Goal: Transaction & Acquisition: Register for event/course

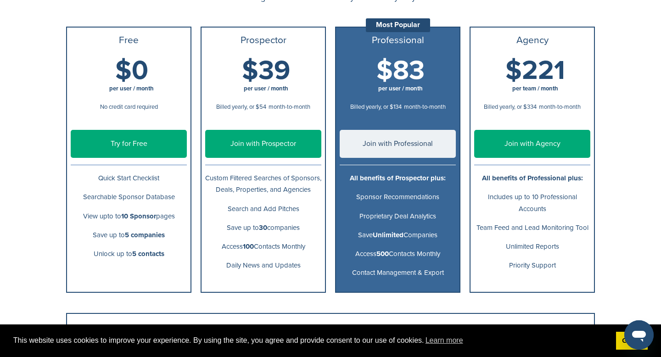
scroll to position [136, 0]
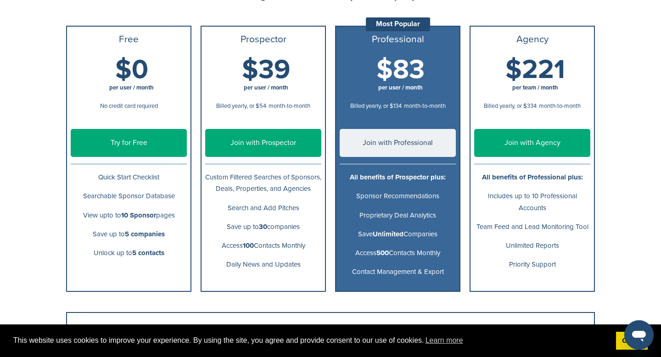
click at [169, 145] on link "Try for Free" at bounding box center [129, 143] width 116 height 28
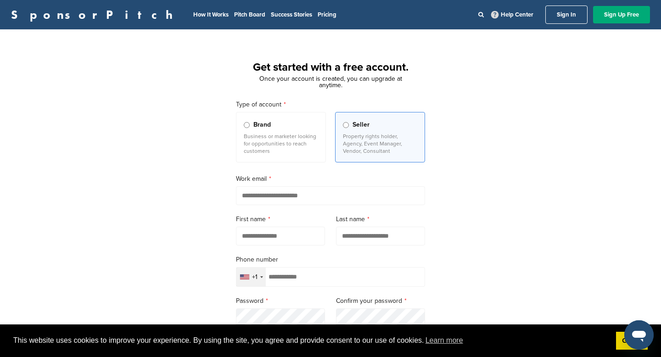
click at [261, 129] on span "Brand" at bounding box center [261, 125] width 17 height 10
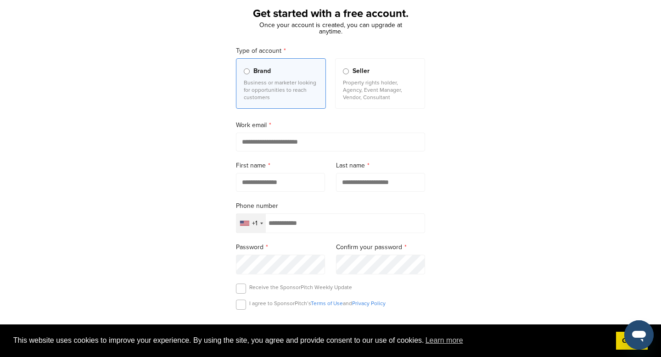
scroll to position [65, 0]
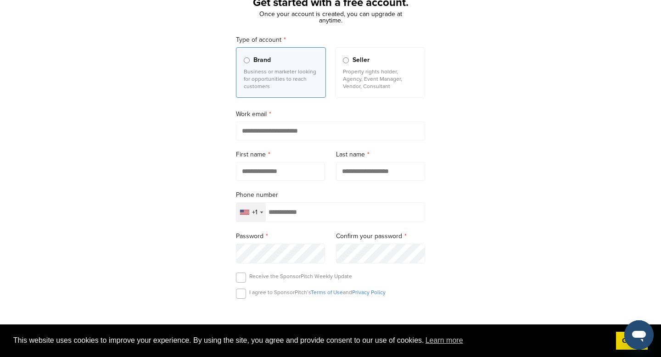
click at [294, 134] on input "email" at bounding box center [330, 131] width 189 height 19
type input "**********"
click at [383, 151] on label "Last name" at bounding box center [380, 155] width 89 height 10
click at [279, 188] on form "**********" at bounding box center [330, 202] width 189 height 334
click at [279, 181] on input "text" at bounding box center [280, 171] width 89 height 19
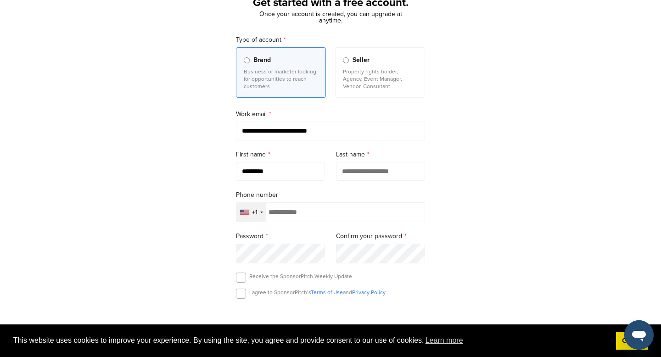
type input "*********"
click at [374, 181] on input "text" at bounding box center [380, 171] width 89 height 19
type input "******"
click at [454, 150] on div "**********" at bounding box center [330, 189] width 661 height 426
click at [310, 215] on input "tel" at bounding box center [330, 212] width 189 height 20
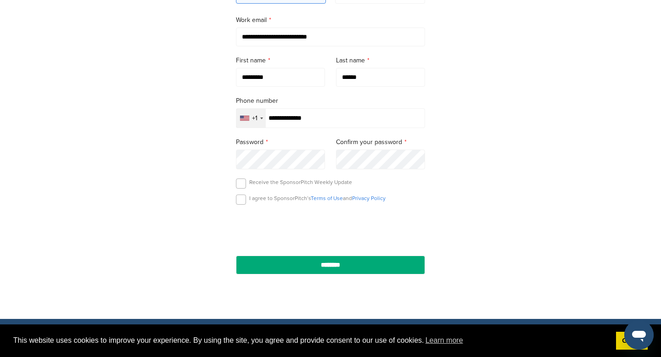
scroll to position [164, 0]
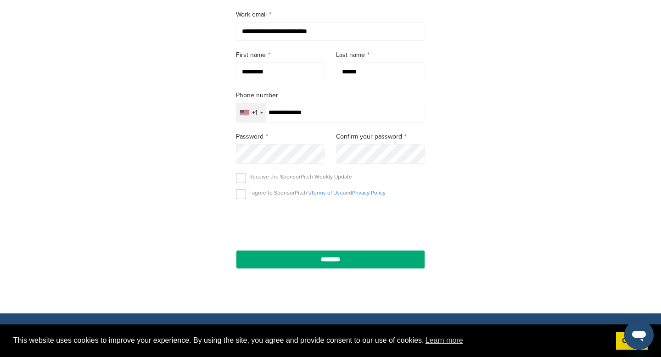
type input "**********"
click at [242, 195] on label at bounding box center [241, 194] width 10 height 10
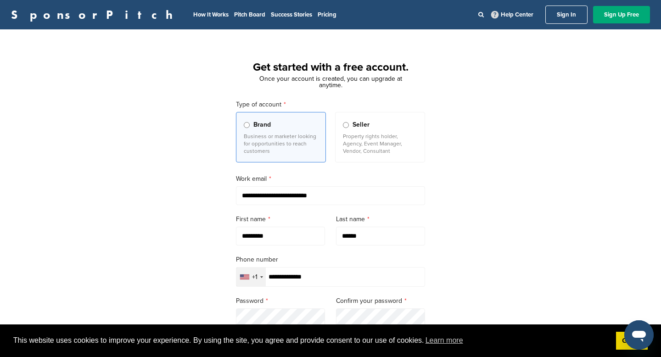
scroll to position [334, 0]
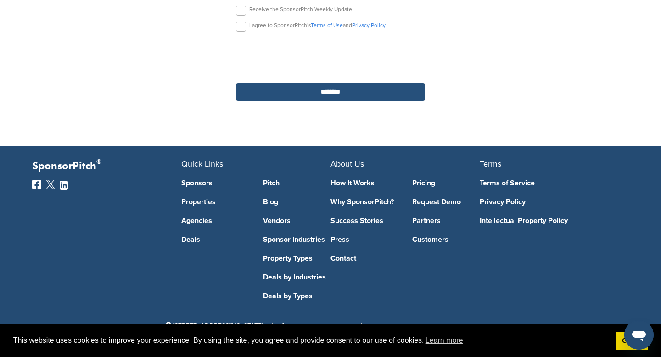
click at [333, 90] on input "********" at bounding box center [330, 92] width 189 height 19
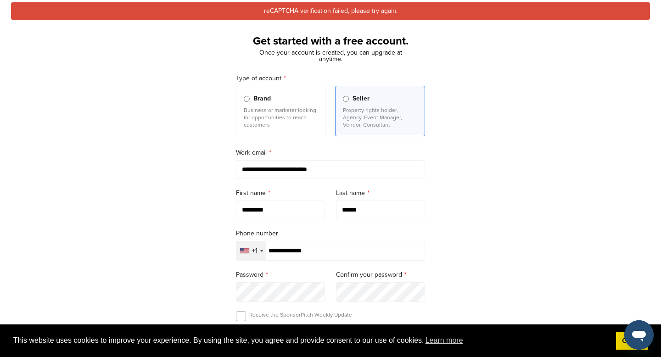
scroll to position [50, 0]
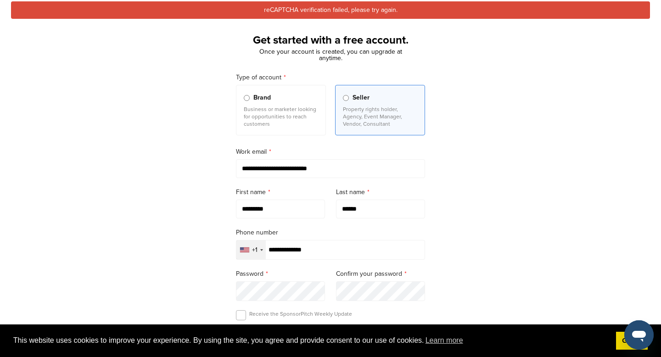
click at [286, 98] on div "Brand" at bounding box center [281, 98] width 74 height 10
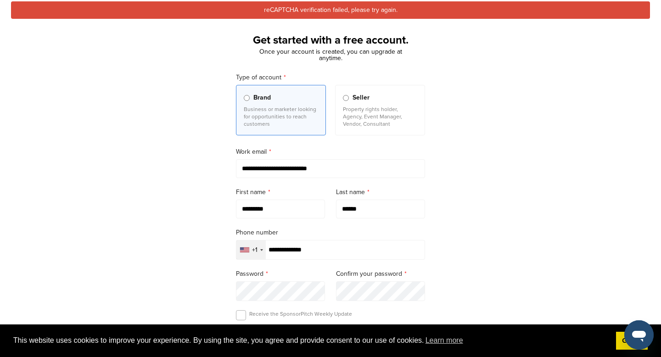
click at [353, 99] on span "Seller" at bounding box center [361, 98] width 17 height 10
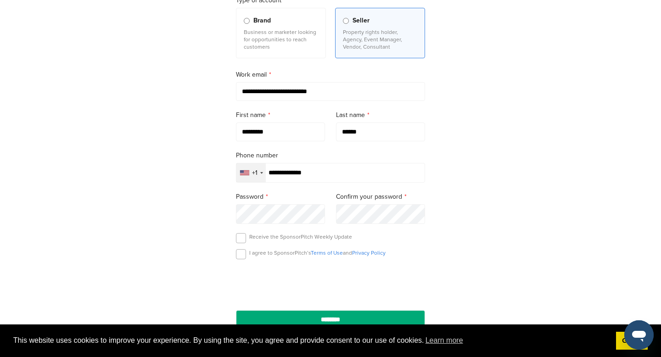
scroll to position [128, 0]
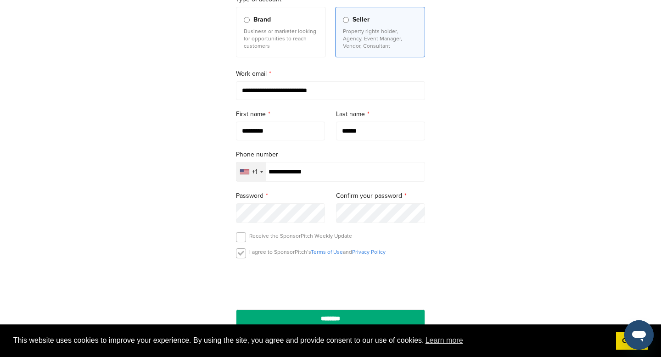
click at [242, 254] on label at bounding box center [241, 253] width 10 height 10
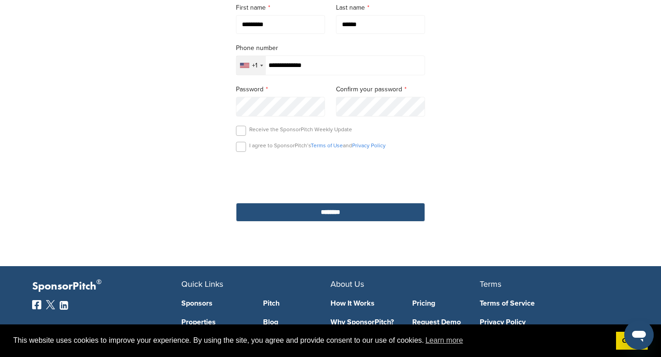
scroll to position [238, 0]
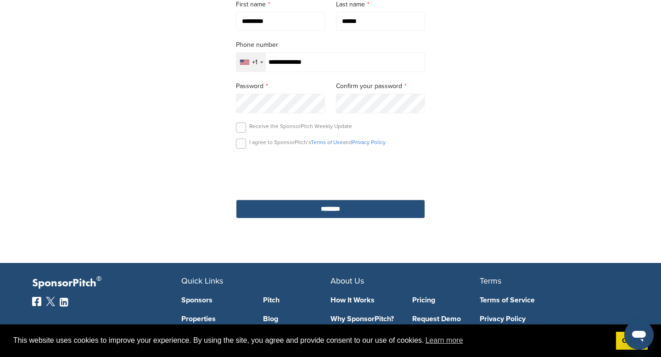
click at [364, 213] on input "********" at bounding box center [330, 209] width 189 height 19
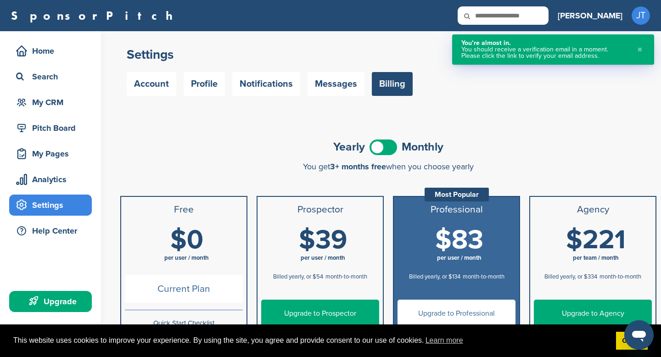
click at [640, 50] on button "✖" at bounding box center [640, 49] width 10 height 19
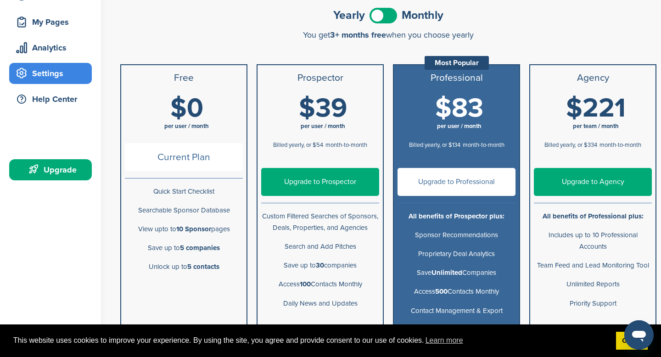
scroll to position [116, 0]
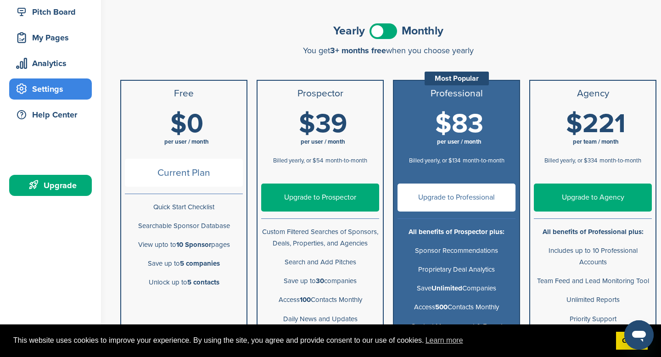
click at [390, 26] on span at bounding box center [384, 31] width 28 height 16
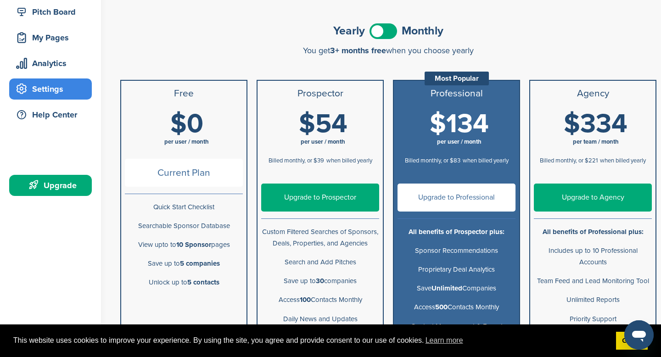
click at [390, 26] on span at bounding box center [384, 31] width 28 height 16
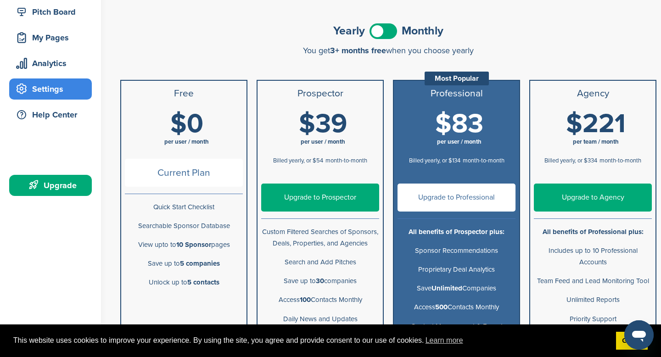
click at [390, 26] on span at bounding box center [384, 31] width 28 height 16
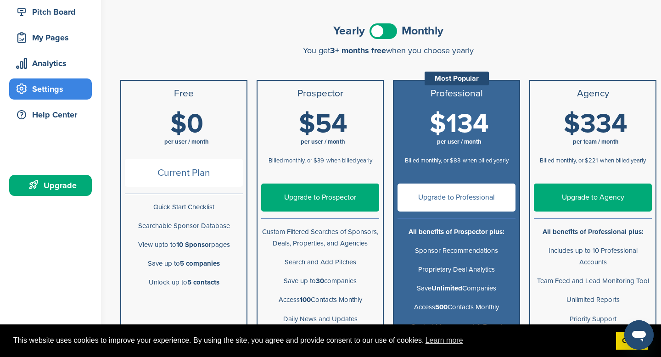
click at [387, 33] on span at bounding box center [384, 31] width 28 height 16
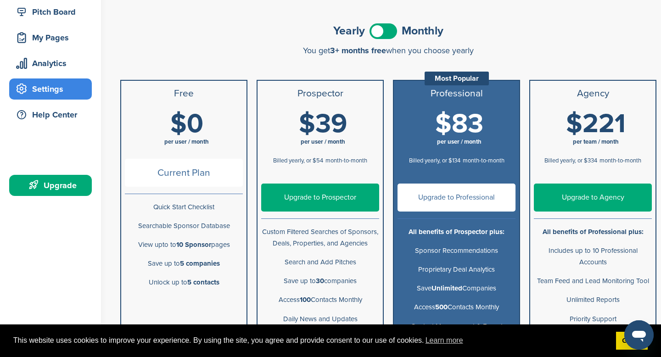
click at [390, 28] on span at bounding box center [384, 31] width 28 height 16
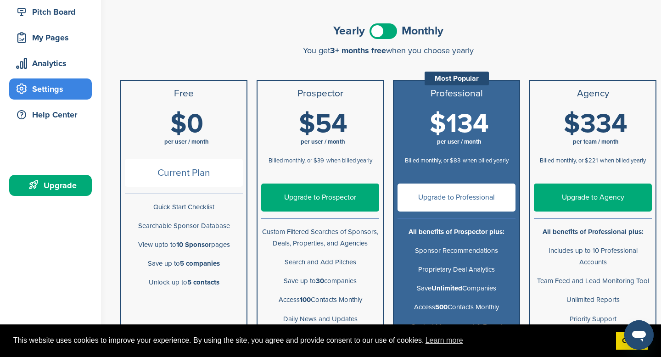
click at [387, 28] on span at bounding box center [384, 31] width 28 height 16
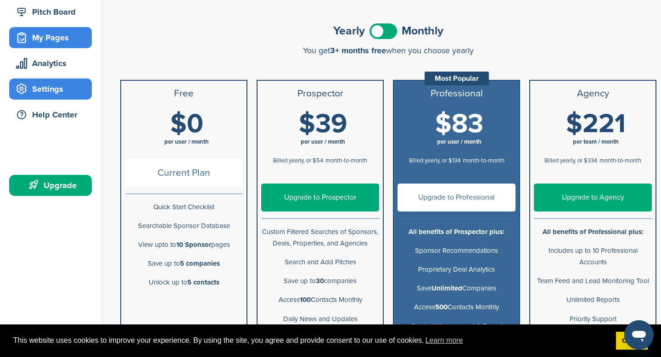
click at [50, 38] on div "My Pages" at bounding box center [53, 37] width 78 height 17
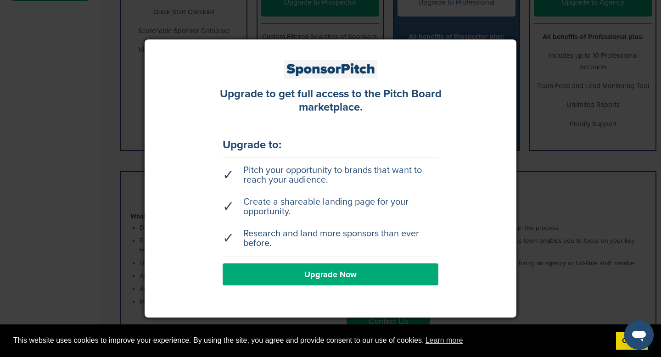
scroll to position [395, 0]
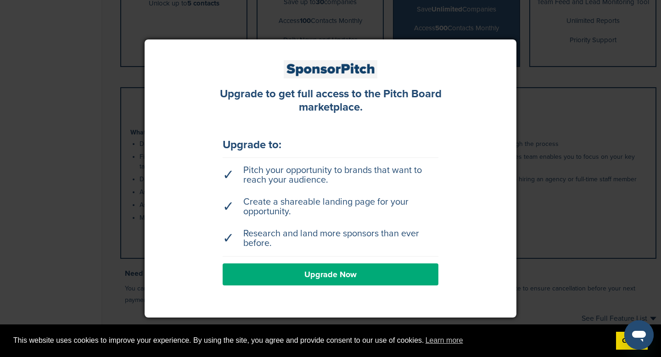
click at [546, 169] on div at bounding box center [330, 178] width 661 height 357
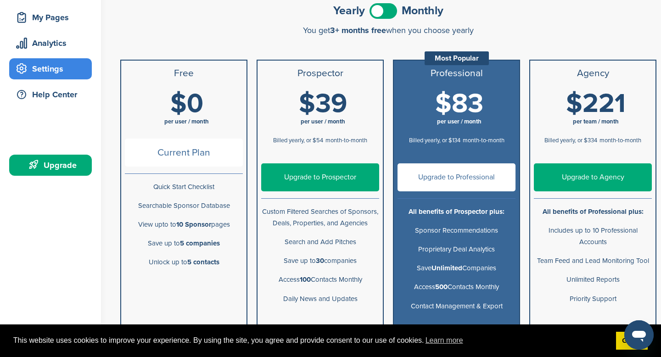
scroll to position [0, 0]
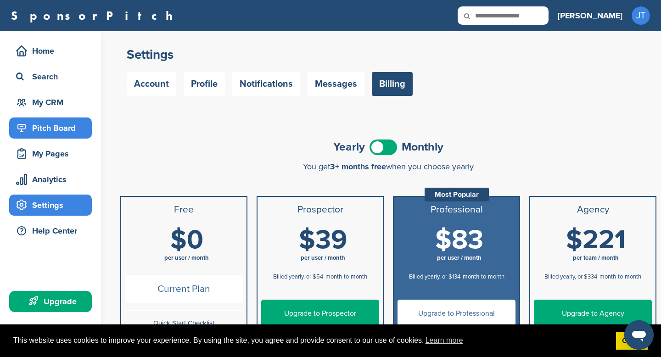
click at [70, 121] on div "Pitch Board" at bounding box center [53, 128] width 78 height 17
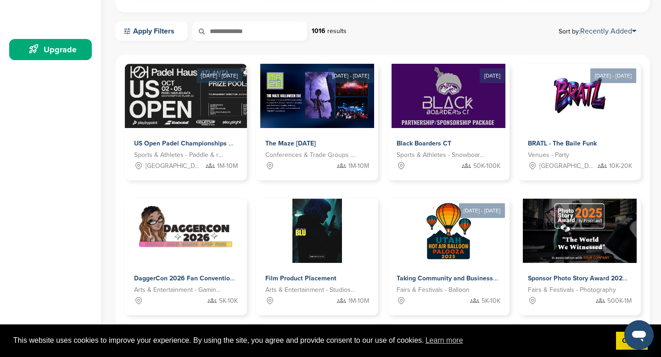
scroll to position [251, 0]
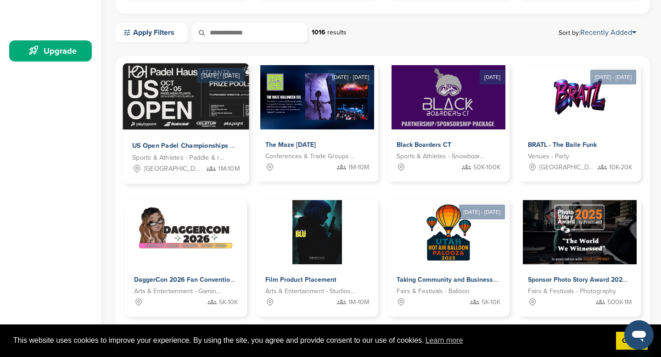
click at [225, 142] on span "US Open Padel Championships at [GEOGRAPHIC_DATA]" at bounding box center [219, 146] width 174 height 8
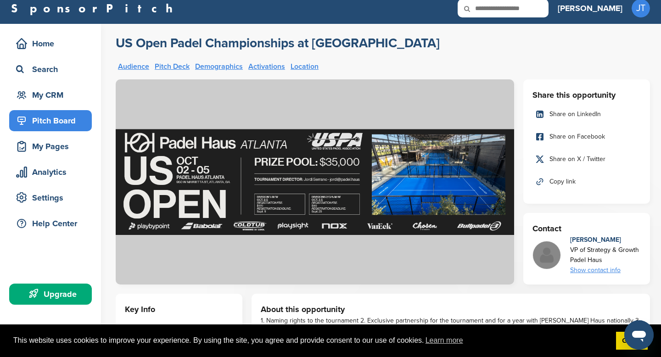
scroll to position [7, 0]
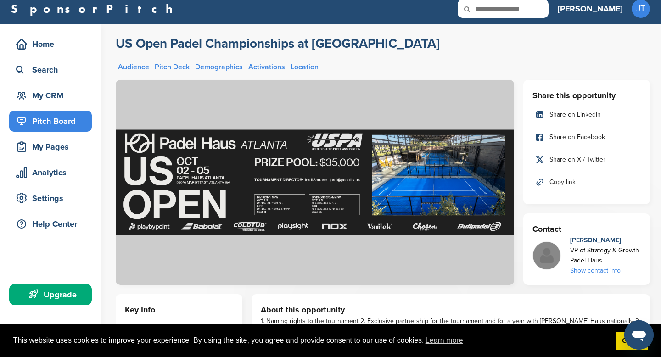
click at [62, 119] on div "Pitch Board" at bounding box center [53, 121] width 78 height 17
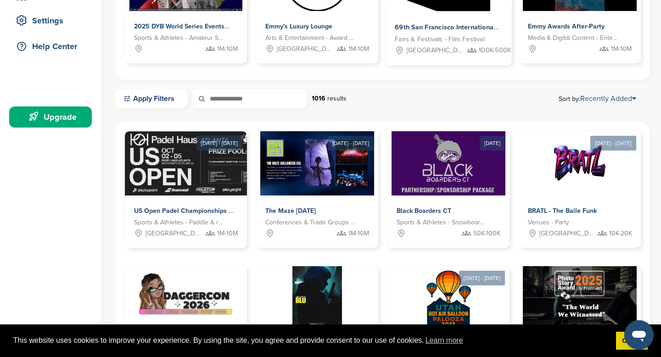
scroll to position [185, 0]
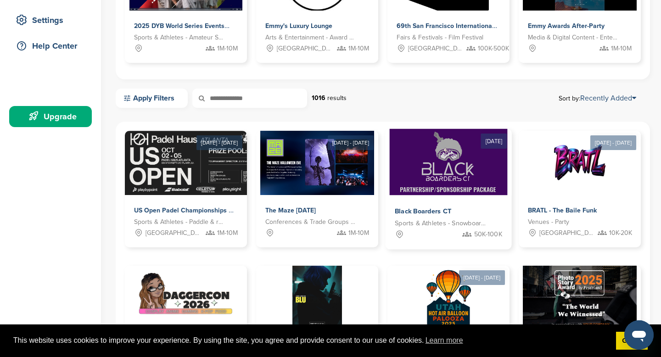
click at [440, 174] on img at bounding box center [448, 162] width 118 height 67
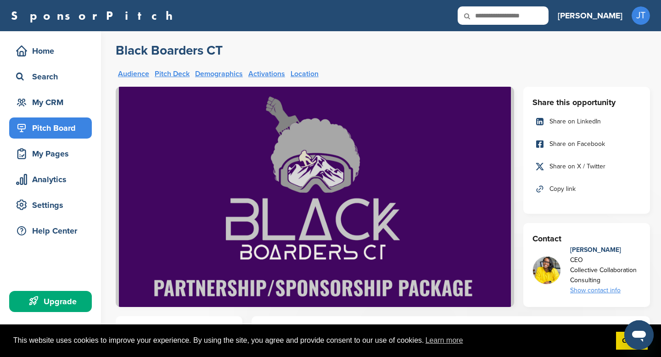
scroll to position [6, 0]
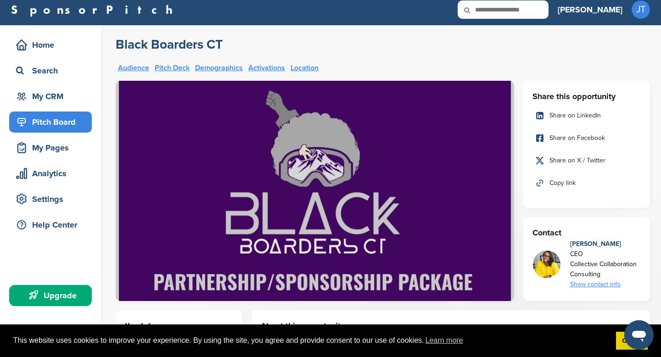
click at [595, 285] on div "Show contact info" at bounding box center [605, 285] width 71 height 10
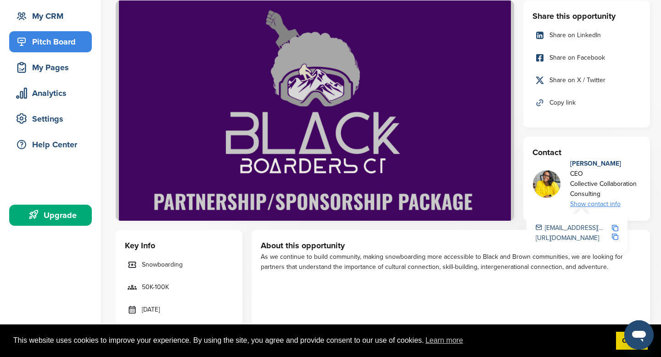
scroll to position [0, 0]
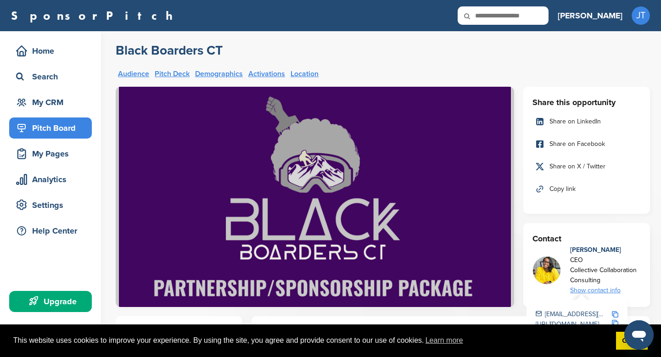
click at [69, 124] on div "Pitch Board" at bounding box center [53, 128] width 78 height 17
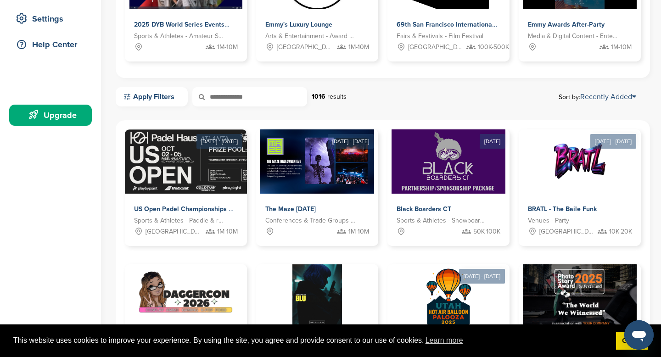
scroll to position [187, 0]
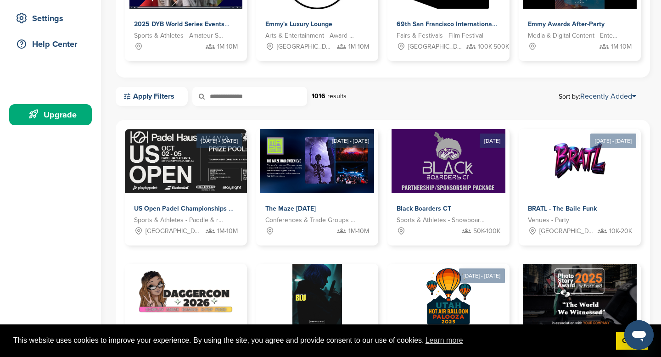
click at [249, 92] on input "text" at bounding box center [249, 96] width 115 height 19
type input "****"
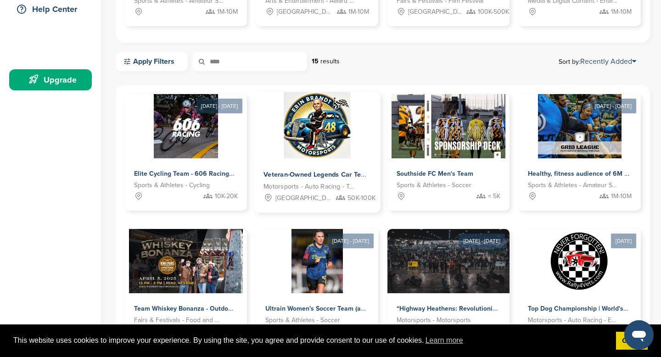
scroll to position [224, 0]
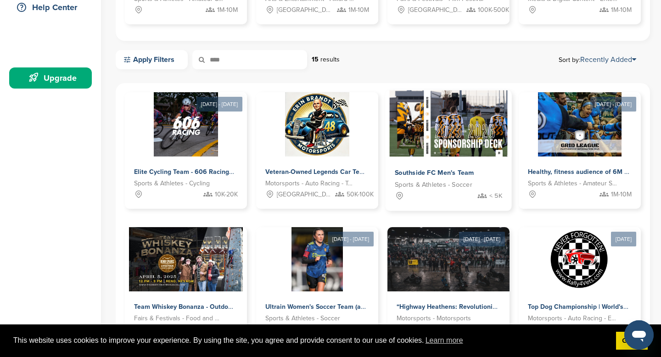
click at [459, 156] on img at bounding box center [448, 123] width 118 height 67
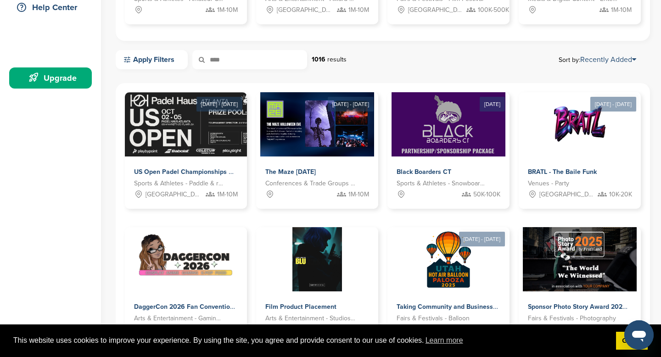
click at [257, 68] on input "****" at bounding box center [249, 59] width 115 height 19
click at [257, 62] on input "****" at bounding box center [249, 59] width 115 height 19
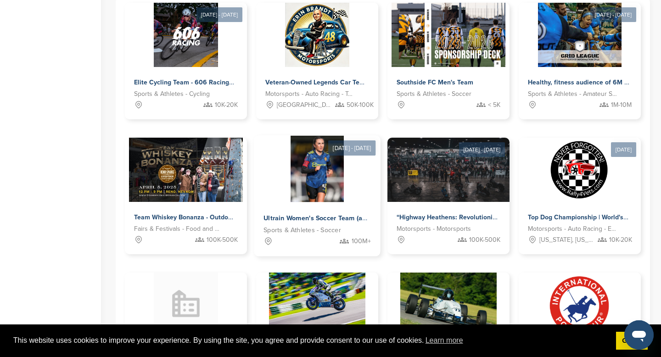
scroll to position [314, 0]
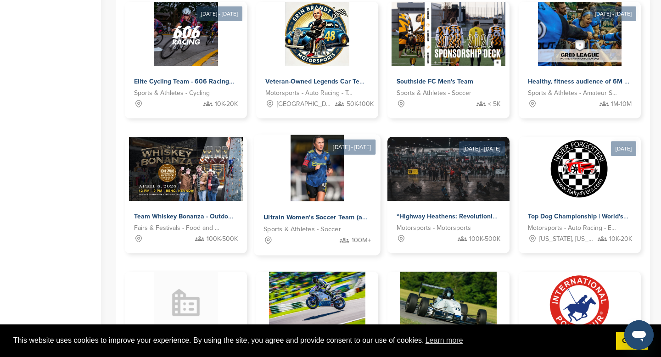
click at [346, 216] on span "Ultrain Women's Soccer Team (at the 1 Million Dollar Tournament)" at bounding box center [365, 217] width 202 height 8
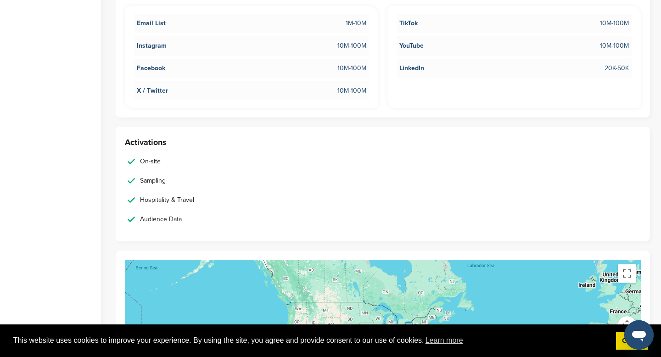
scroll to position [1547, 0]
